Goal: Task Accomplishment & Management: Manage account settings

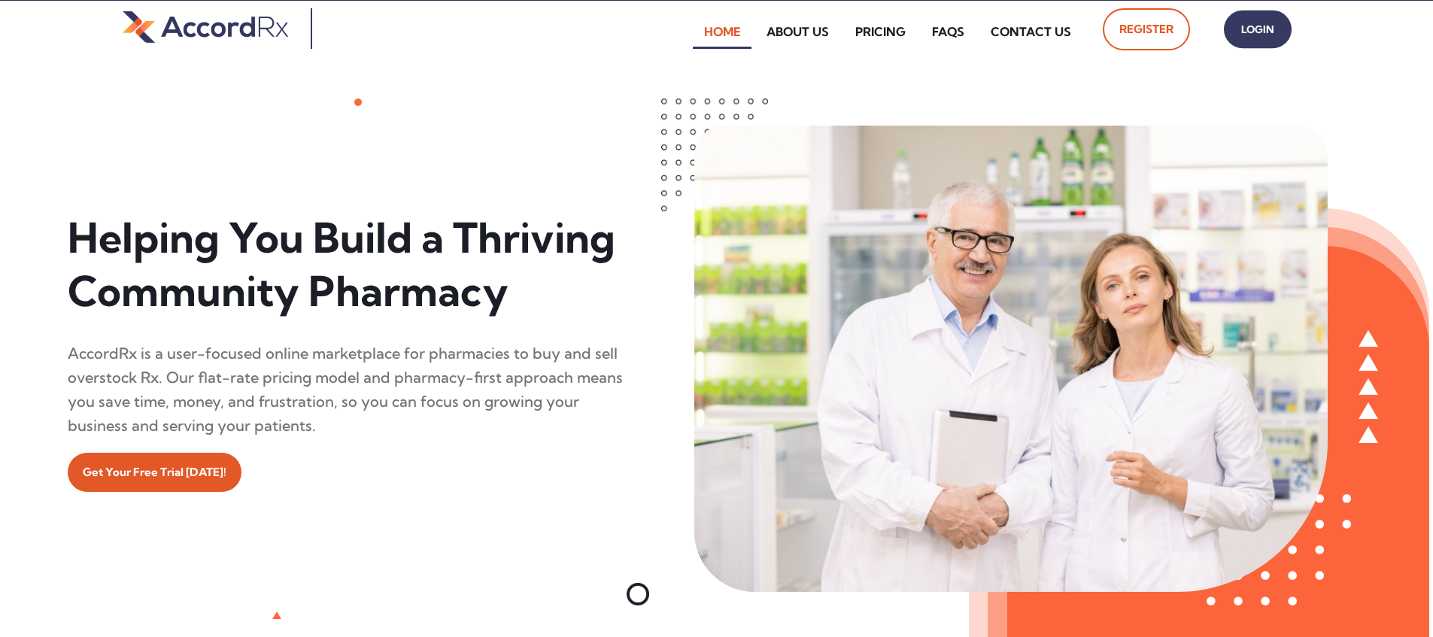
click at [687, 29] on span "Login" at bounding box center [1258, 30] width 38 height 22
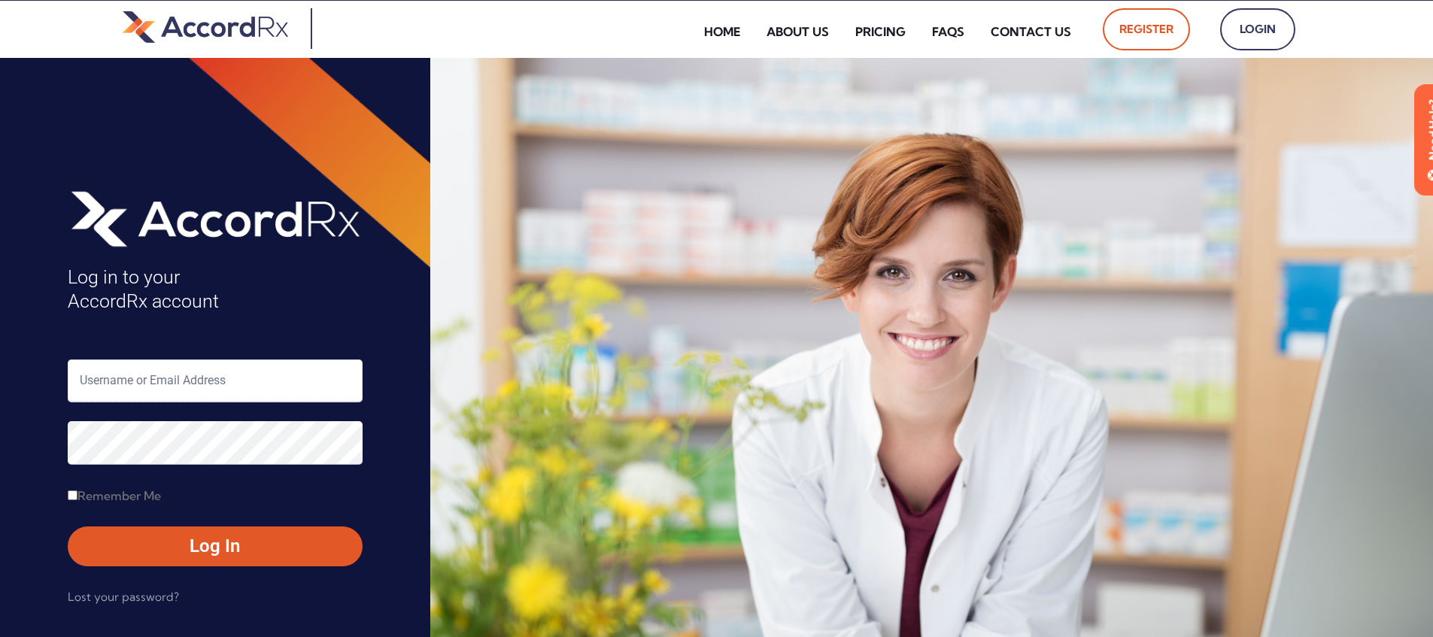
click at [147, 385] on input "text" at bounding box center [215, 381] width 295 height 43
type input "ARX-Erica"
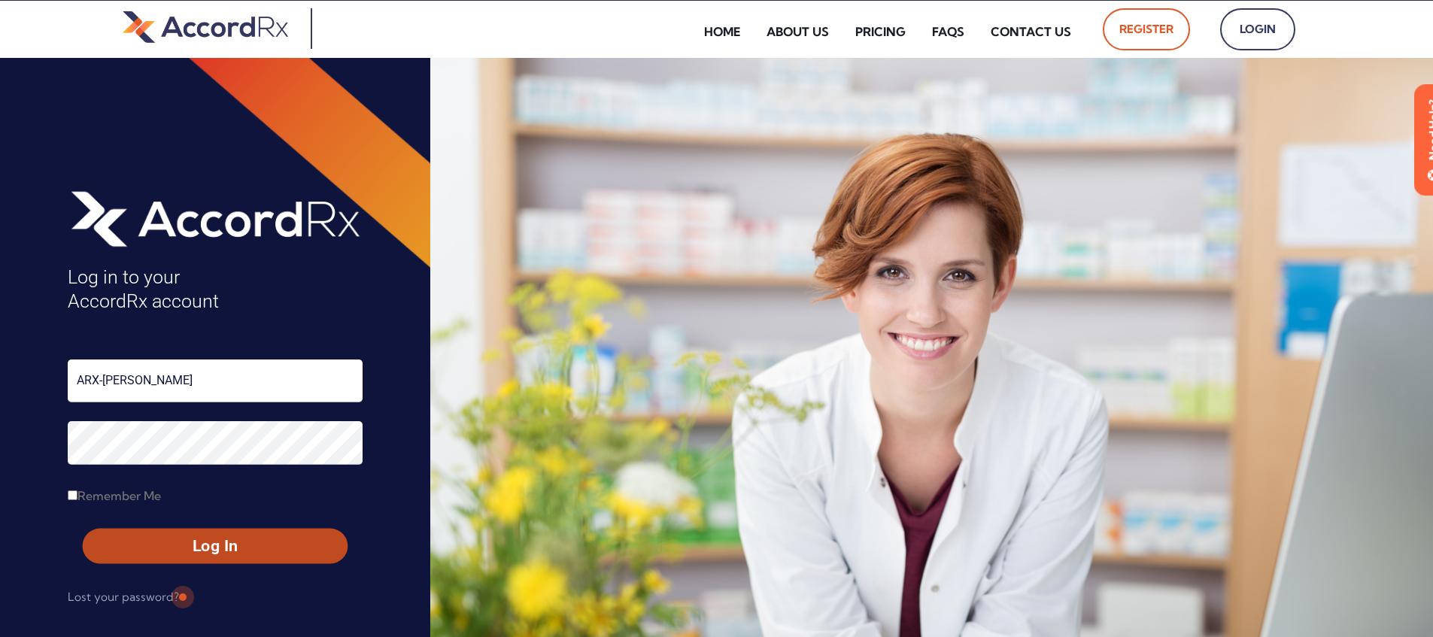
click at [181, 548] on span "Log In" at bounding box center [215, 547] width 238 height 22
